Goal: Transaction & Acquisition: Purchase product/service

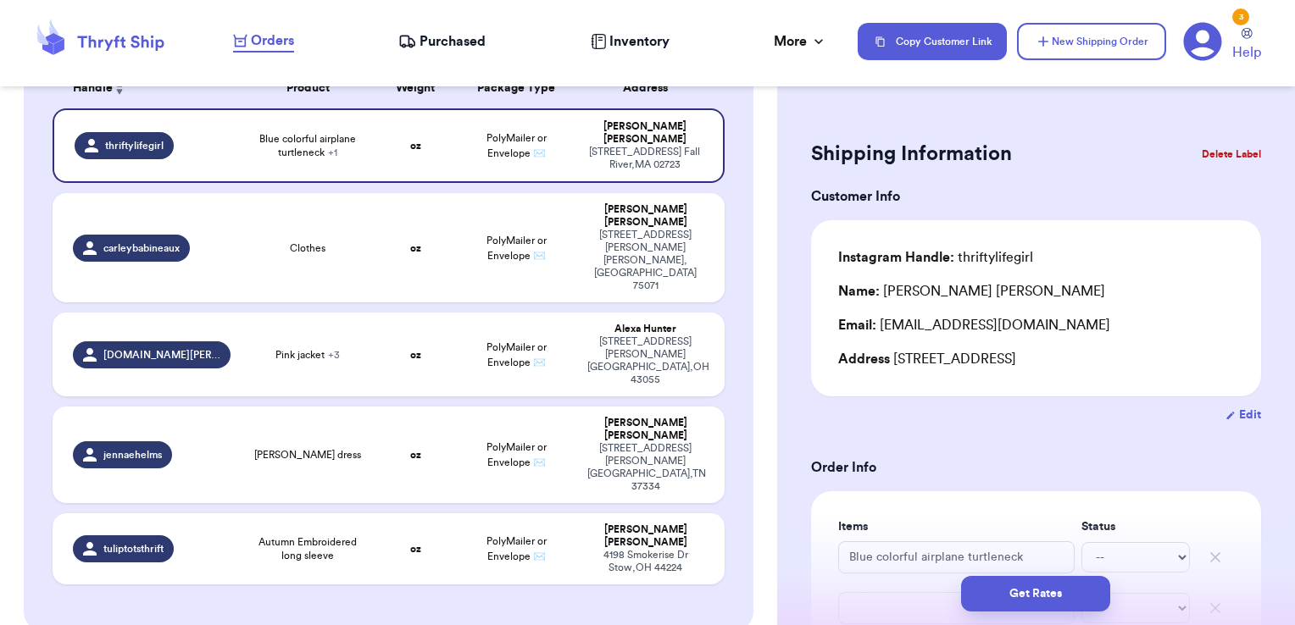
scroll to position [319, 0]
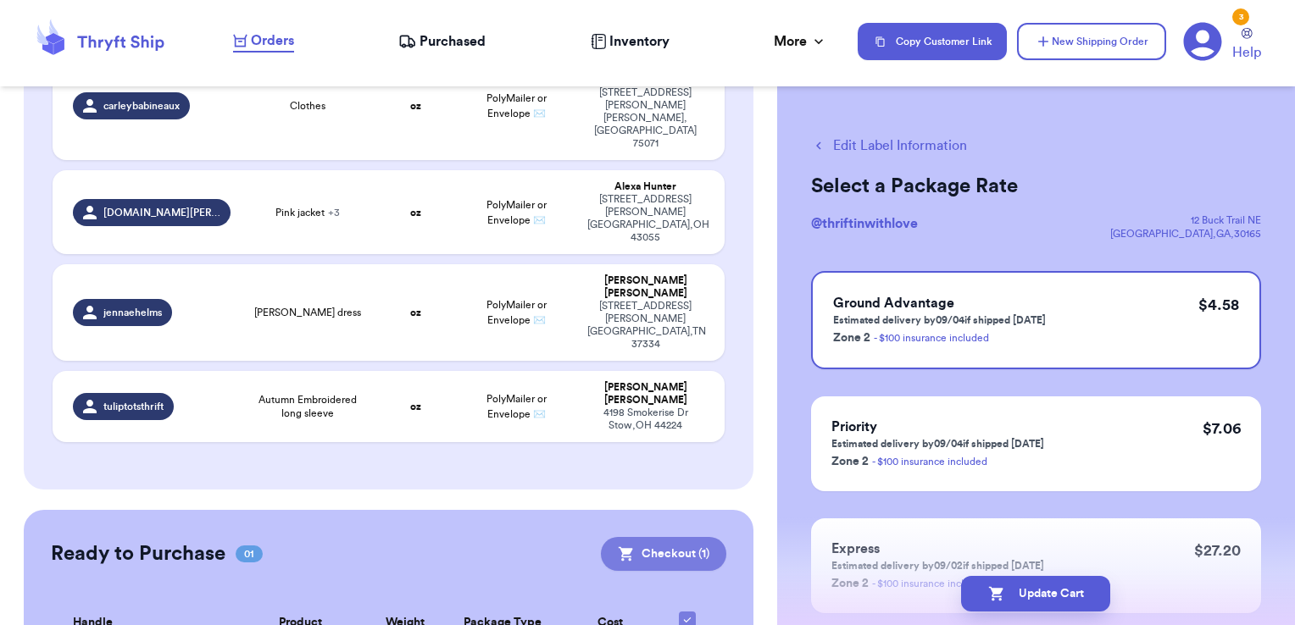
click at [651, 537] on button "Checkout ( 1 )" at bounding box center [663, 554] width 125 height 34
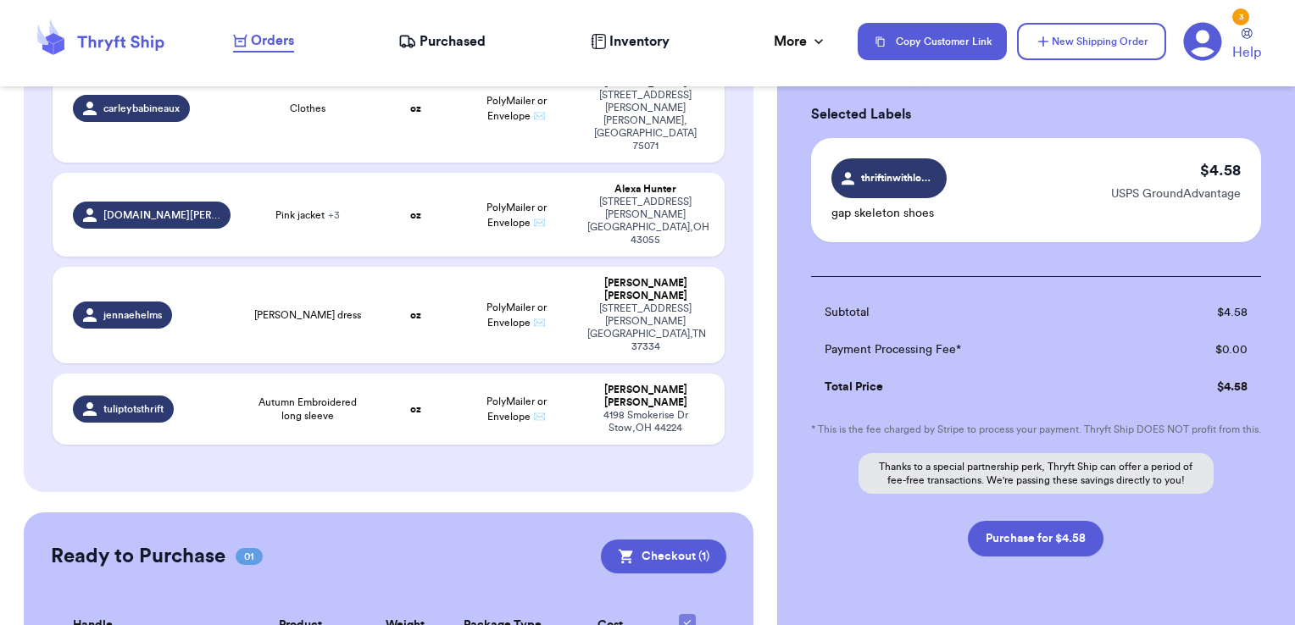
scroll to position [136, 0]
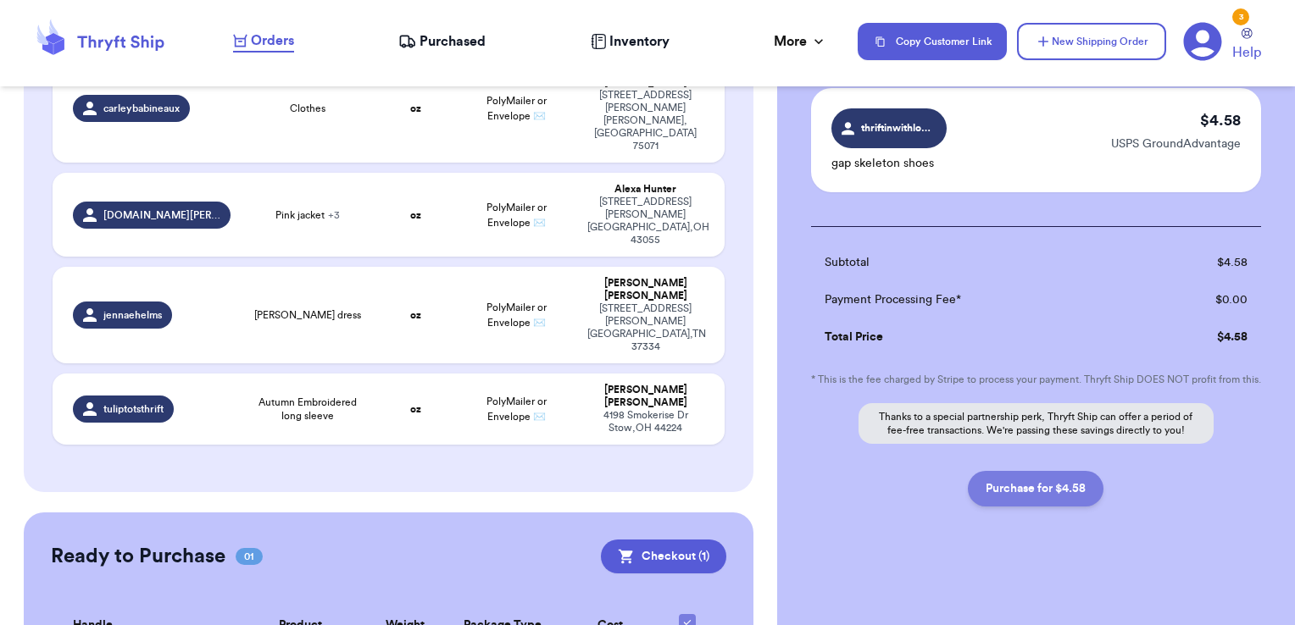
click at [1036, 491] on button "Purchase for $4.58" at bounding box center [1036, 489] width 136 height 36
checkbox input "false"
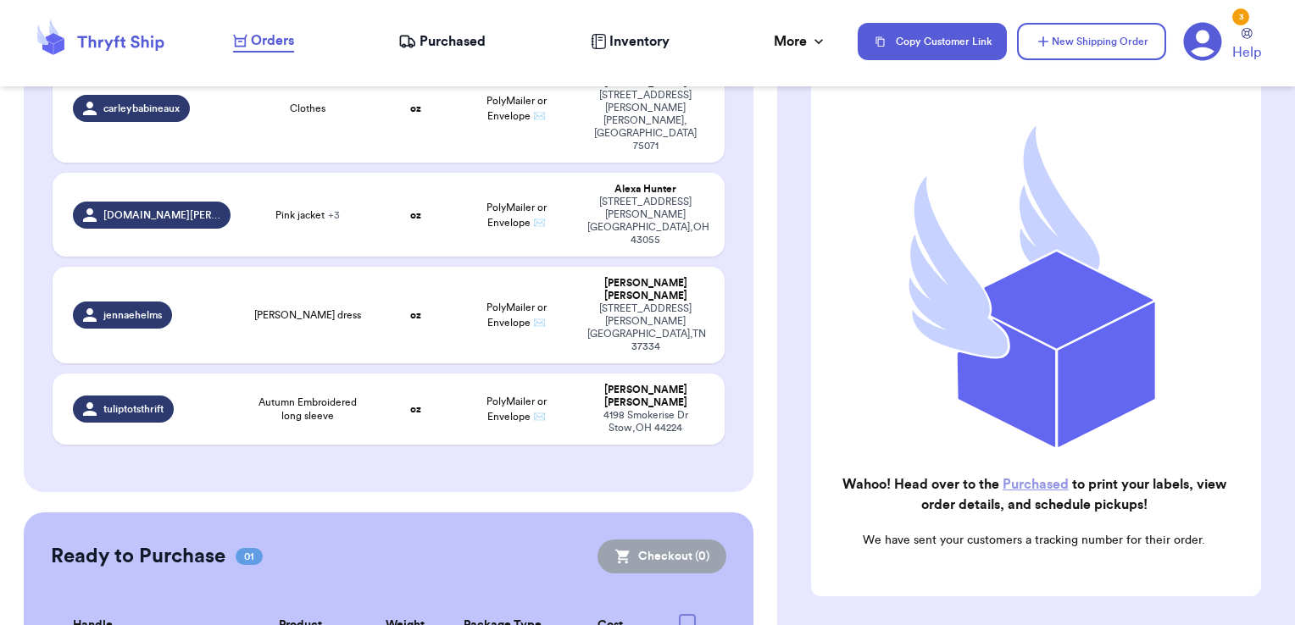
checkbox input "true"
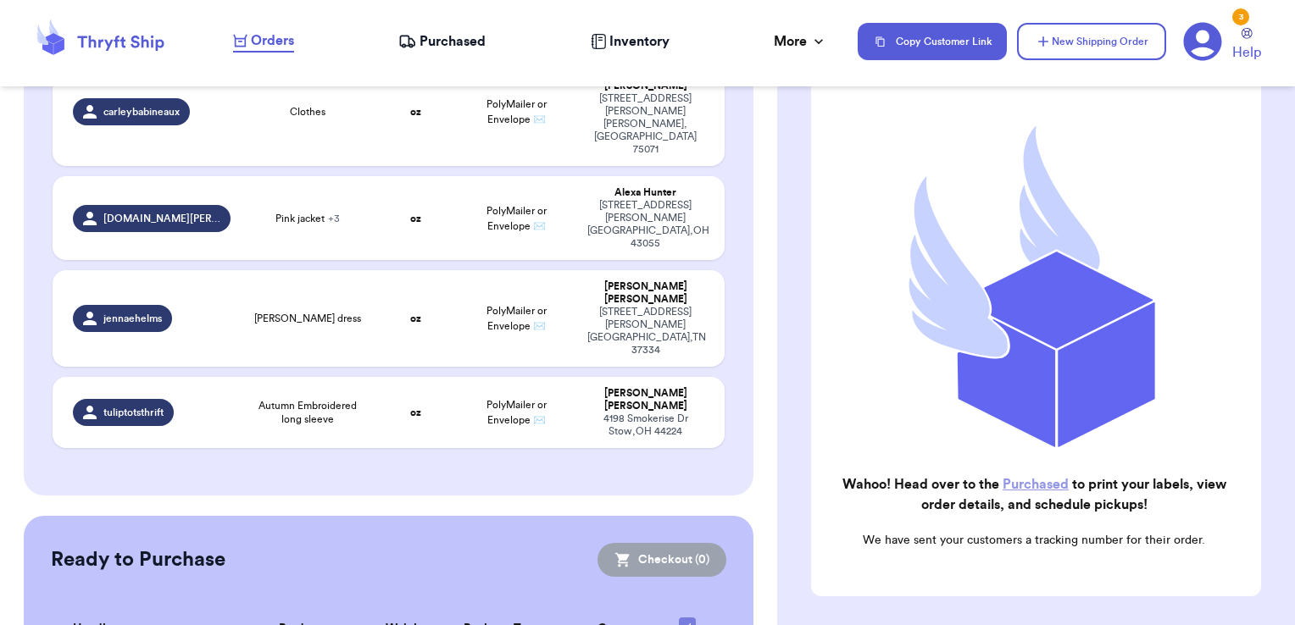
click at [1012, 478] on link "Purchased" at bounding box center [1035, 485] width 66 height 14
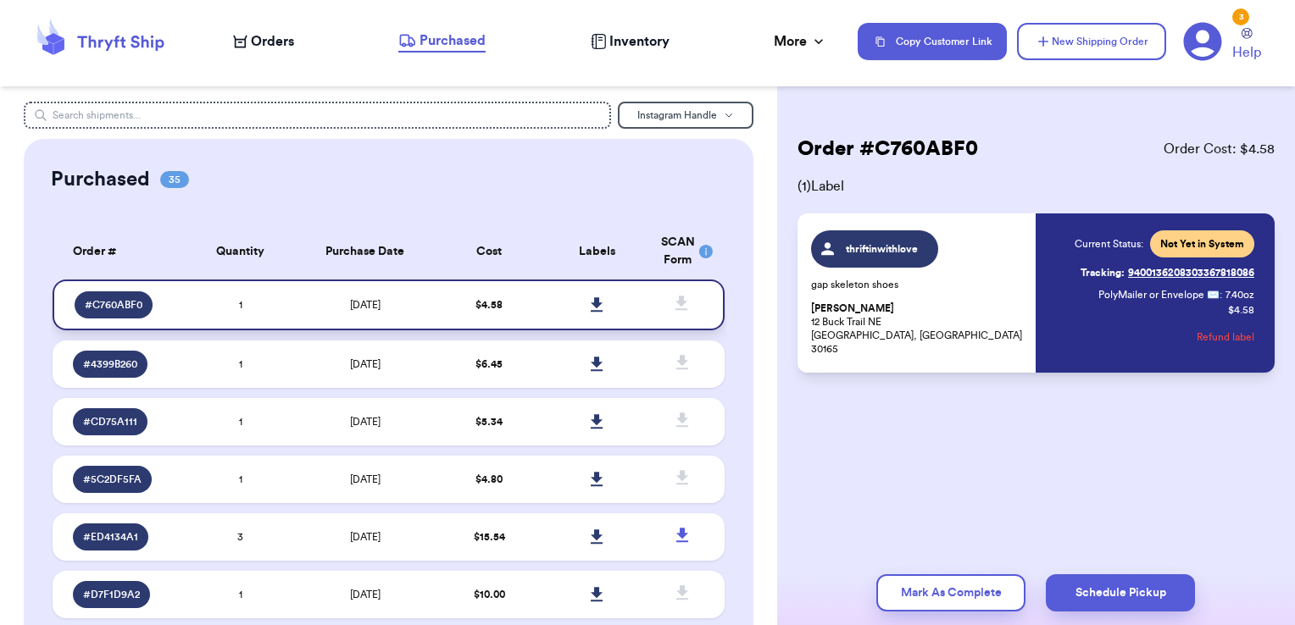
click at [590, 308] on icon at bounding box center [596, 304] width 13 height 15
